Goal: Task Accomplishment & Management: Use online tool/utility

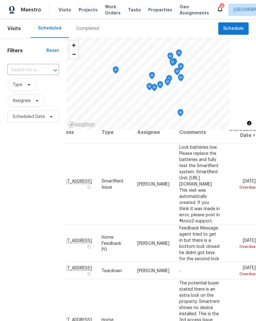
scroll to position [9, 61]
click at [0, 0] on span at bounding box center [0, 0] width 0 height 0
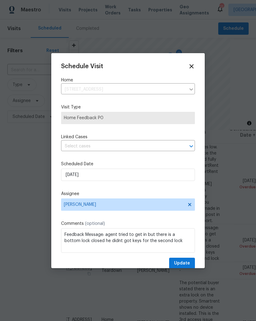
click at [65, 151] on input "text" at bounding box center [119, 147] width 117 height 10
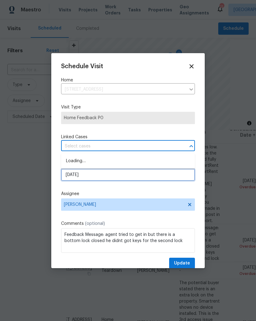
click at [68, 177] on input "[DATE]" at bounding box center [128, 175] width 134 height 12
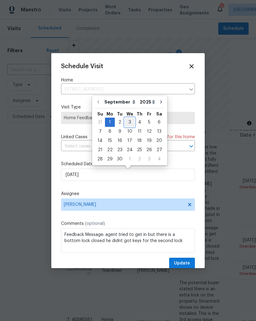
click at [129, 121] on div "3" at bounding box center [130, 122] width 10 height 9
type input "[DATE]"
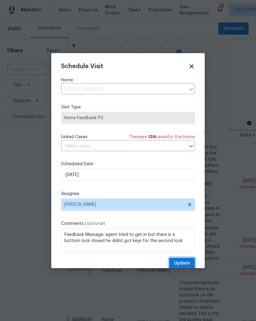
click at [188, 261] on span "Update" at bounding box center [182, 264] width 16 height 8
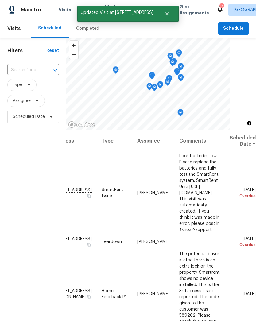
scroll to position [0, 61]
click at [0, 0] on icon at bounding box center [0, 0] width 0 height 0
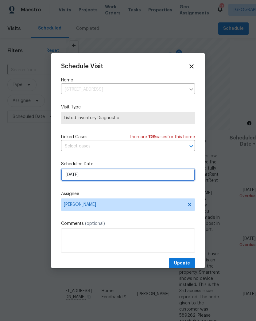
click at [69, 176] on input "[DATE]" at bounding box center [128, 175] width 134 height 12
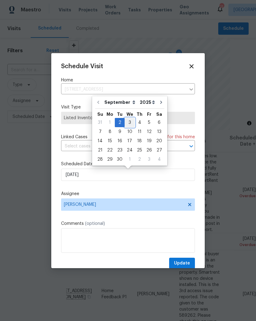
click at [131, 119] on div "3" at bounding box center [130, 122] width 10 height 9
type input "[DATE]"
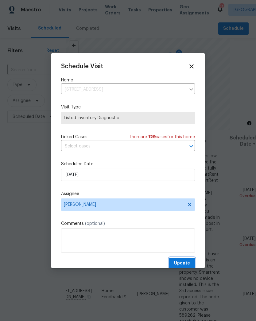
click at [193, 263] on button "Update" at bounding box center [182, 263] width 26 height 11
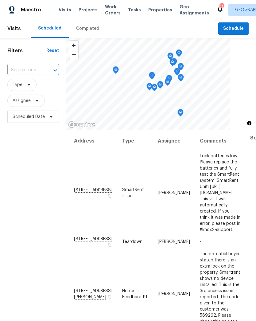
scroll to position [0, 0]
click at [229, 27] on span "Schedule" at bounding box center [234, 29] width 21 height 8
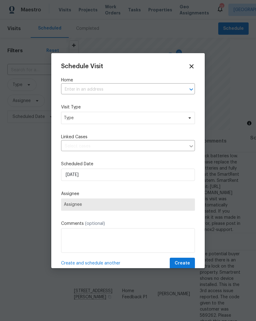
click at [184, 92] on div at bounding box center [187, 89] width 16 height 9
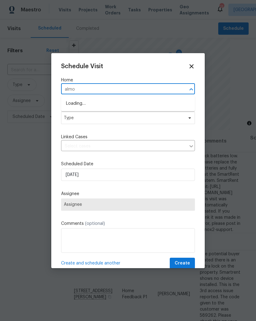
type input "[PERSON_NAME]"
click at [75, 106] on li "[STREET_ADDRESS]" at bounding box center [128, 104] width 134 height 10
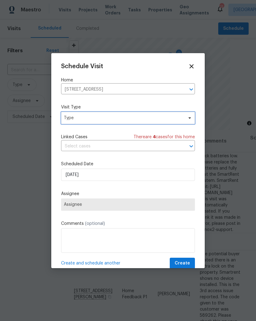
click at [71, 118] on span "Type" at bounding box center [124, 118] width 120 height 6
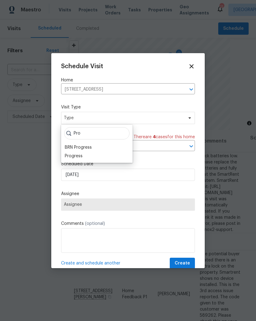
type input "Pro"
click at [70, 157] on div "Progress" at bounding box center [74, 156] width 18 height 6
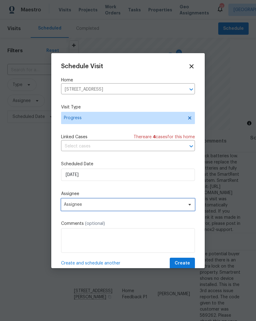
click at [69, 203] on span "Assignee" at bounding box center [128, 205] width 134 height 12
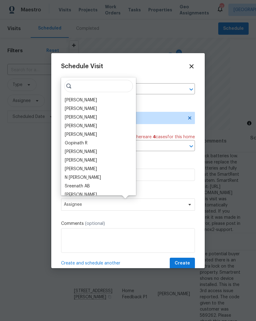
click at [68, 99] on div "[PERSON_NAME]" at bounding box center [81, 100] width 32 height 6
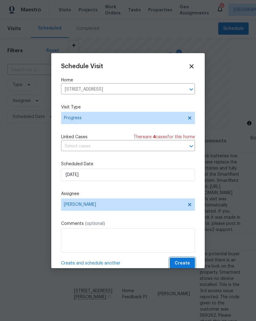
click at [191, 260] on button "Create" at bounding box center [182, 263] width 25 height 11
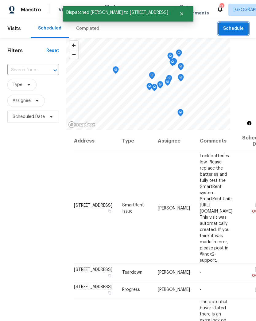
click at [239, 27] on span "Schedule" at bounding box center [234, 29] width 21 height 8
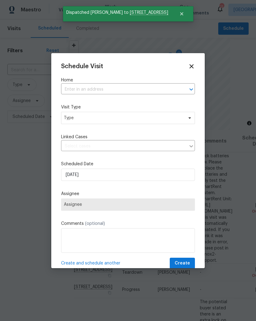
click at [175, 91] on input "text" at bounding box center [119, 90] width 117 height 10
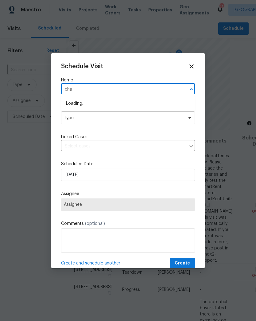
type input "cham"
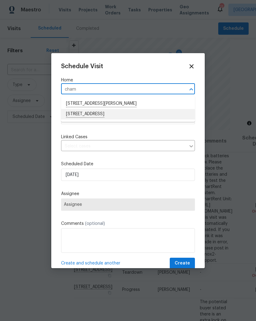
click at [77, 116] on li "[STREET_ADDRESS]" at bounding box center [128, 114] width 134 height 10
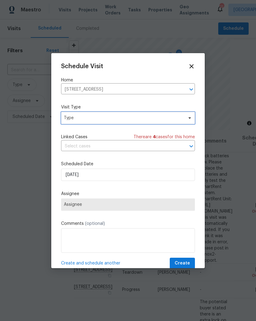
click at [68, 117] on span "Type" at bounding box center [124, 118] width 120 height 6
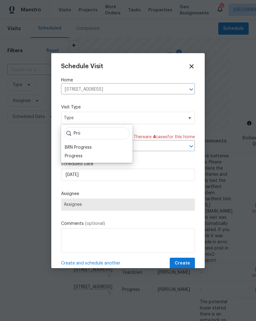
type input "Pro"
click at [68, 156] on div "Progress" at bounding box center [74, 156] width 18 height 6
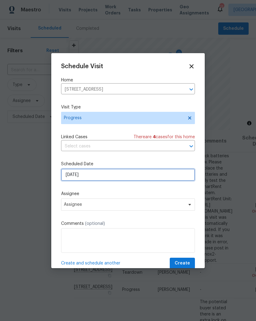
click at [66, 175] on input "[DATE]" at bounding box center [128, 175] width 134 height 12
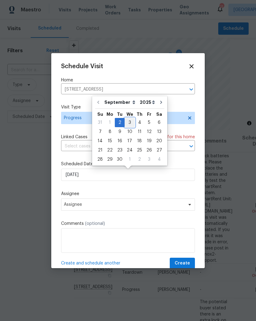
click at [128, 121] on div "3" at bounding box center [130, 122] width 10 height 9
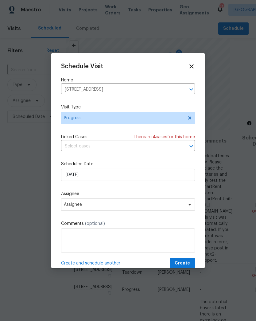
type input "[DATE]"
click at [70, 205] on span "Assignee" at bounding box center [124, 204] width 121 height 5
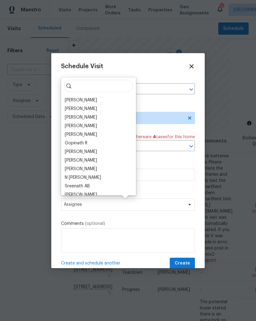
click at [71, 99] on div "[PERSON_NAME]" at bounding box center [81, 100] width 32 height 6
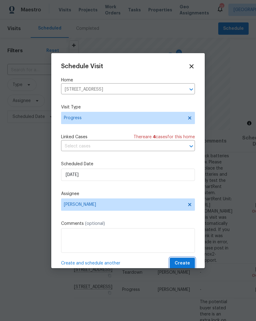
click at [190, 263] on span "Create" at bounding box center [182, 264] width 15 height 8
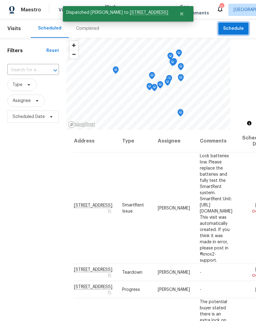
click at [235, 26] on span "Schedule" at bounding box center [234, 29] width 21 height 8
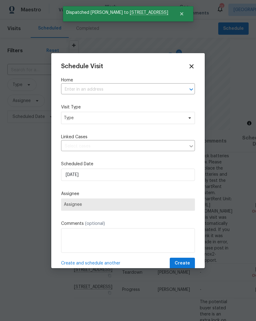
click at [166, 89] on input "text" at bounding box center [119, 90] width 117 height 10
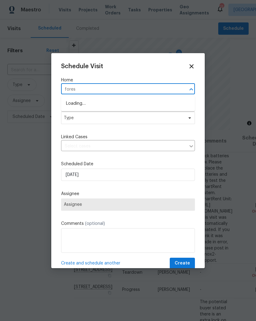
type input "forest"
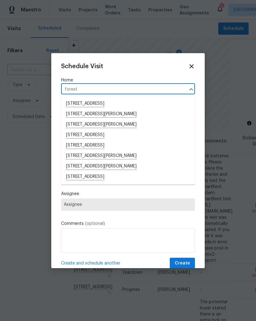
click at [73, 155] on li "[STREET_ADDRESS][PERSON_NAME]" at bounding box center [128, 156] width 134 height 10
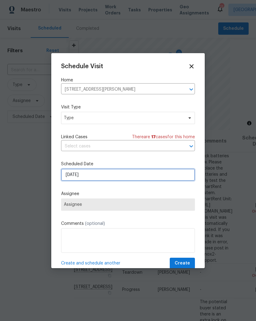
click at [66, 173] on input "[DATE]" at bounding box center [128, 175] width 134 height 12
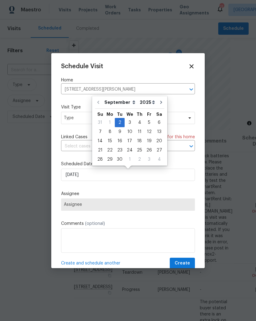
click at [58, 188] on div "Schedule Visit Home [STREET_ADDRESS] ​ Visit Type Type Linked Cases There are 1…" at bounding box center [128, 160] width 154 height 215
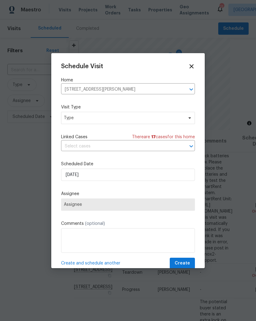
click at [69, 203] on span "Assignee" at bounding box center [128, 205] width 134 height 12
click at [65, 118] on span "Type" at bounding box center [124, 118] width 120 height 6
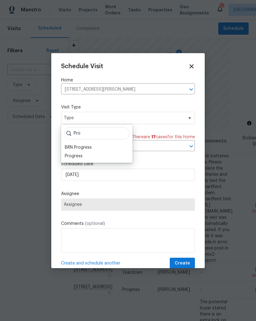
type input "Pro"
click at [65, 159] on div "Progress" at bounding box center [74, 156] width 18 height 6
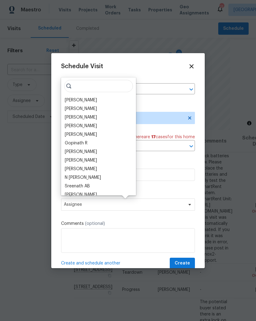
click at [66, 100] on div "[PERSON_NAME]" at bounding box center [81, 100] width 32 height 6
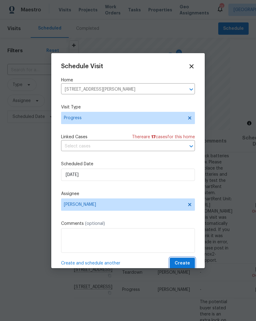
click at [184, 263] on span "Create" at bounding box center [182, 264] width 15 height 8
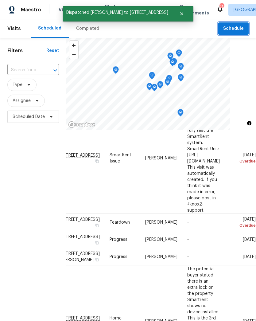
scroll to position [50, 61]
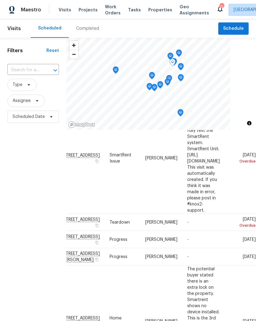
click at [0, 0] on icon at bounding box center [0, 0] width 0 height 0
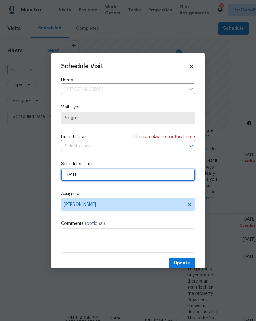
click at [70, 176] on input "[DATE]" at bounding box center [128, 175] width 134 height 12
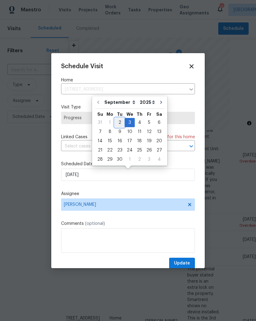
click at [121, 121] on div "2" at bounding box center [120, 122] width 10 height 9
type input "[DATE]"
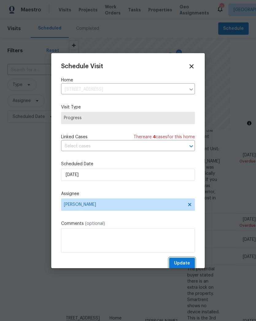
click at [193, 263] on button "Update" at bounding box center [182, 263] width 26 height 11
